Goal: Navigation & Orientation: Find specific page/section

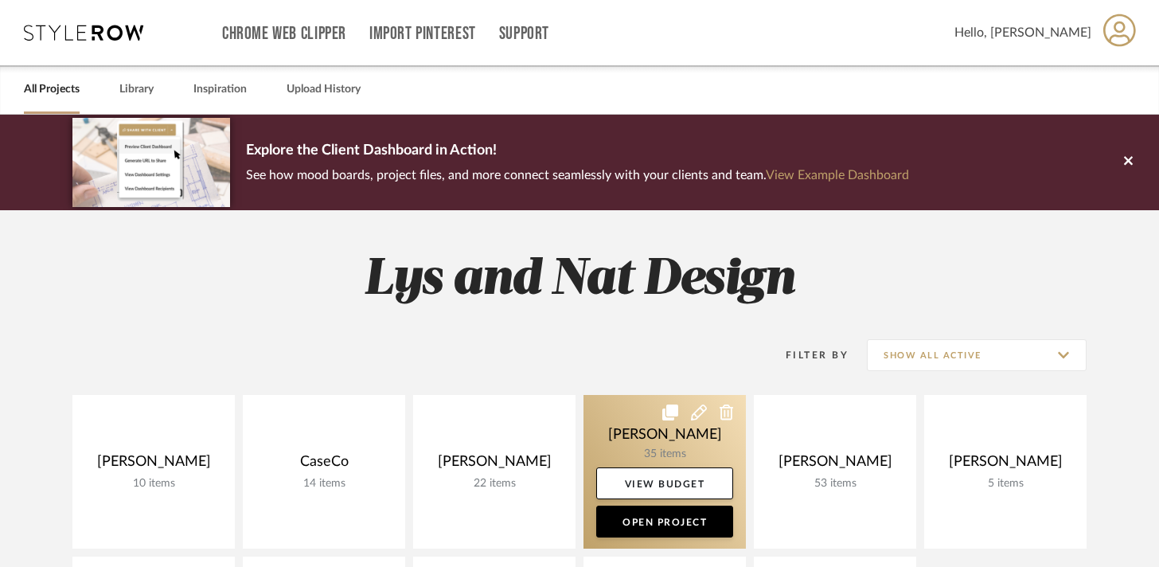
click at [628, 446] on link at bounding box center [665, 472] width 162 height 154
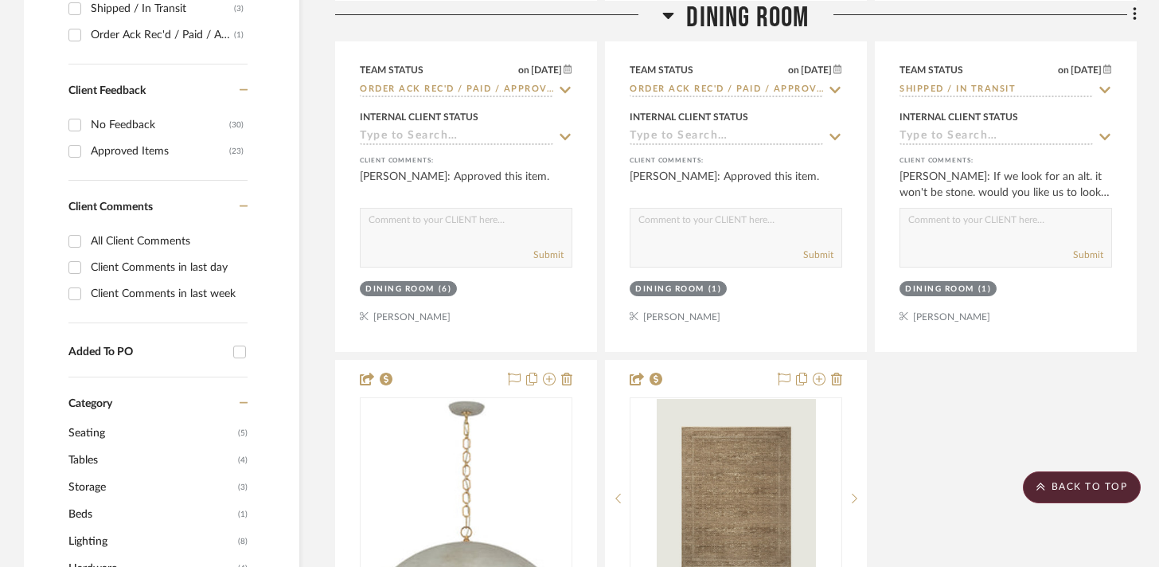
scroll to position [1036, 0]
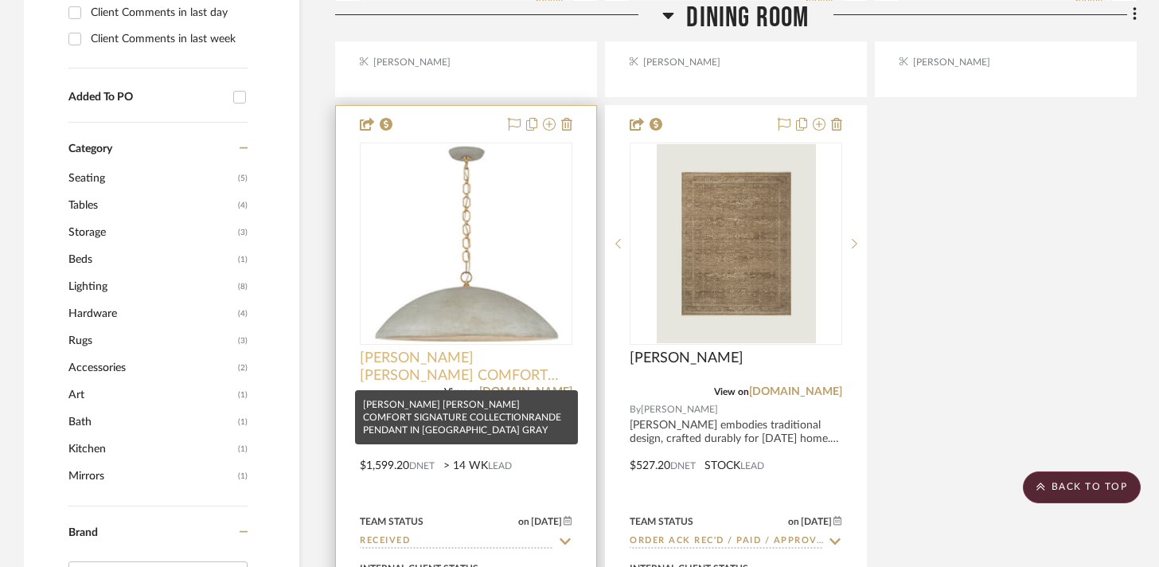
click at [469, 356] on span "[PERSON_NAME] [PERSON_NAME] COMFORT SIGNATURE COLLECTIONRANDE PENDANT IN [GEOGR…" at bounding box center [466, 366] width 213 height 35
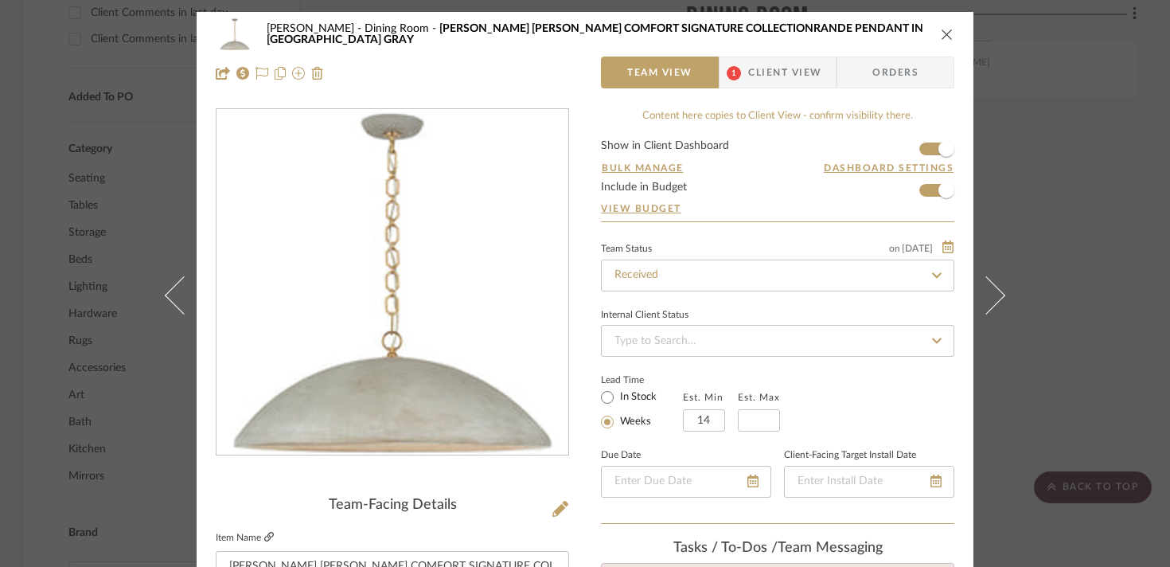
click at [268, 538] on icon at bounding box center [269, 537] width 10 height 10
click at [1114, 227] on div "[PERSON_NAME] Dining Room [PERSON_NAME] [PERSON_NAME] GAL COMFORT SIGNATURE COL…" at bounding box center [585, 283] width 1170 height 567
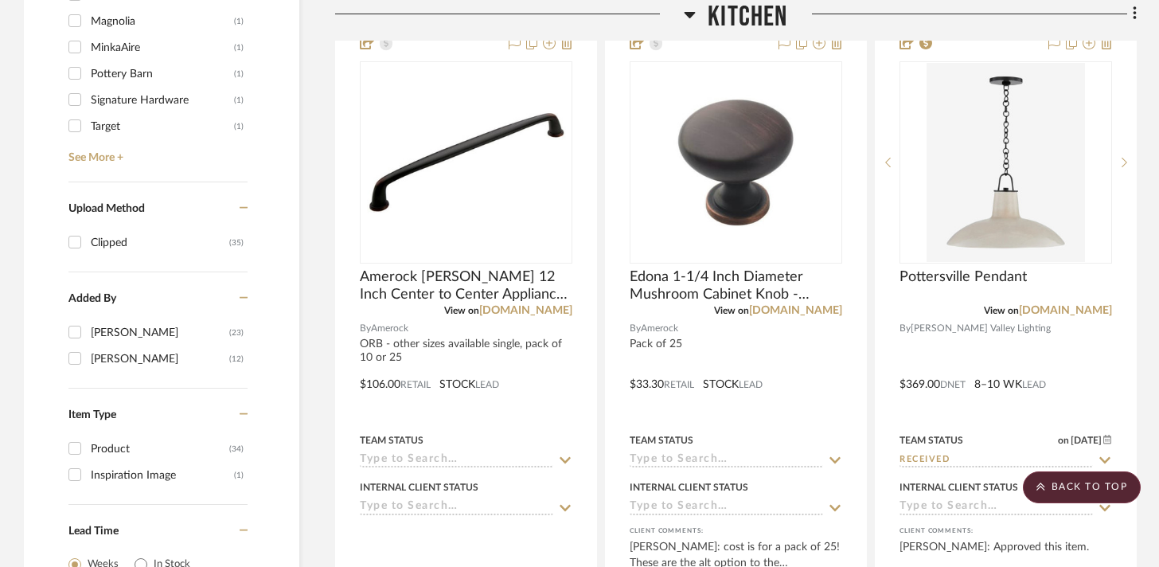
scroll to position [1891, 0]
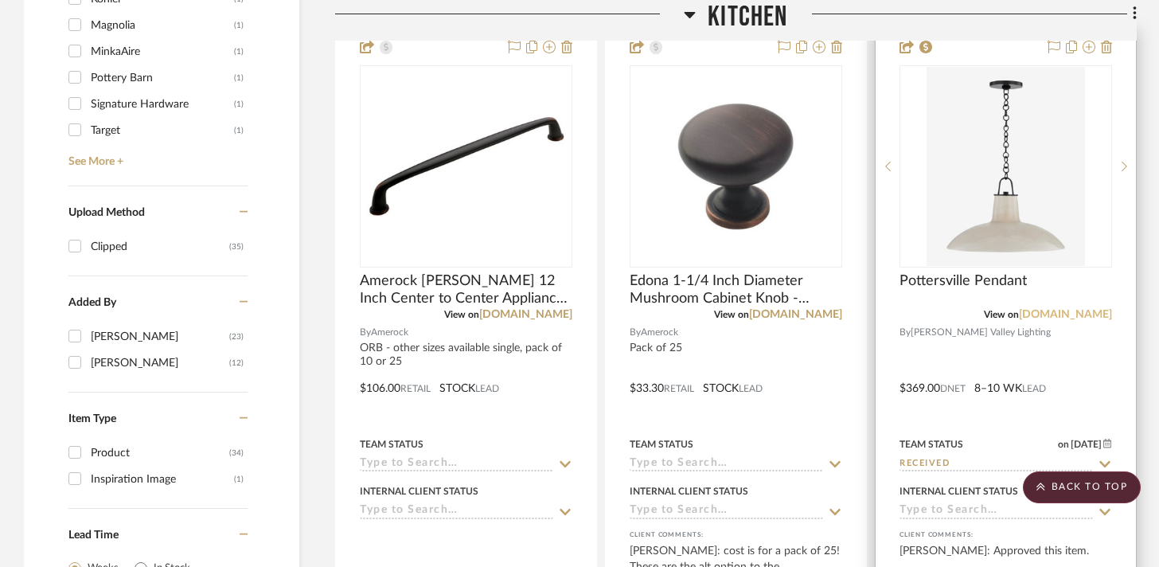
click at [1066, 313] on link "[DOMAIN_NAME]" at bounding box center [1065, 314] width 93 height 11
click at [961, 287] on span "Pottersville Pendant" at bounding box center [963, 281] width 127 height 18
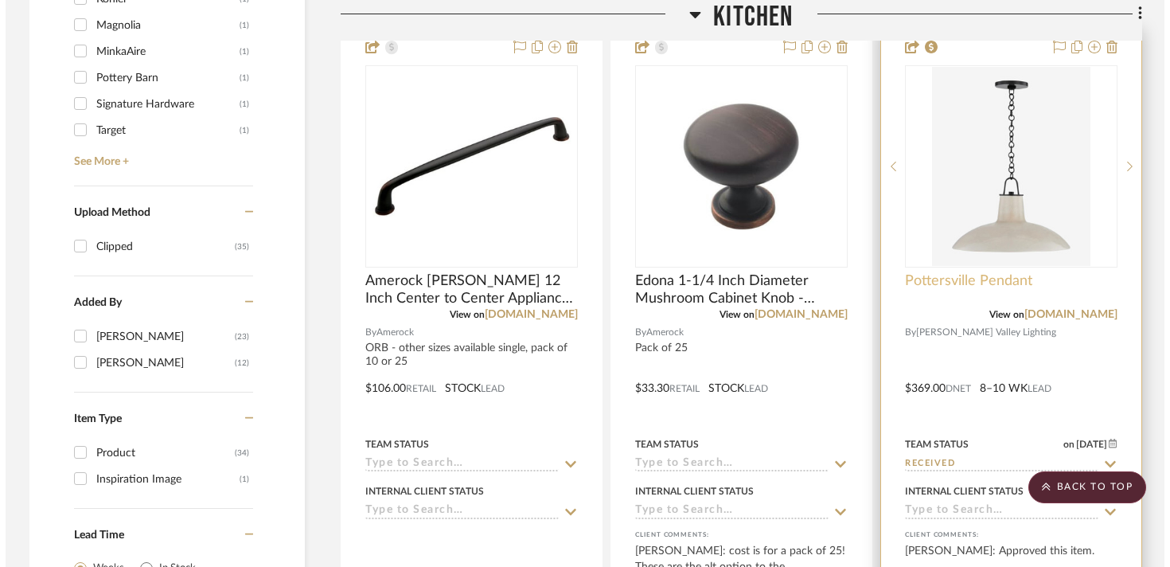
scroll to position [0, 0]
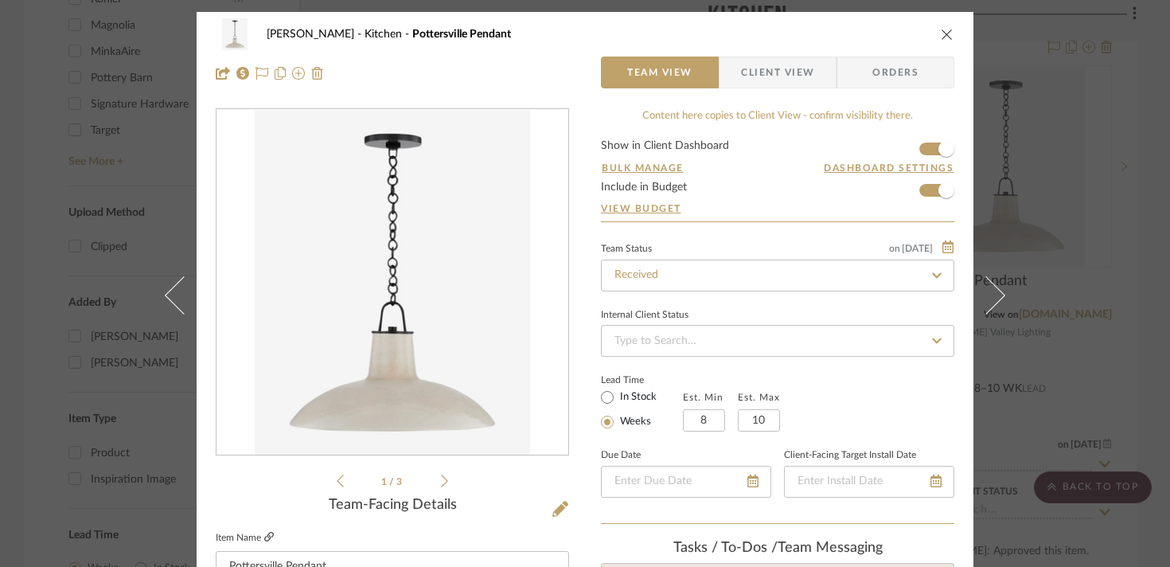
click at [267, 537] on icon at bounding box center [269, 537] width 10 height 10
